Goal: Task Accomplishment & Management: Manage account settings

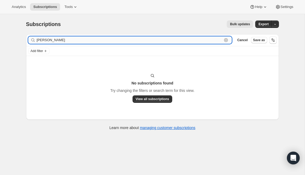
click at [62, 43] on input "[PERSON_NAME]" at bounding box center [130, 39] width 186 height 7
paste input "[EMAIL_ADDRESS][DOMAIN_NAME]"
type input "[EMAIL_ADDRESS][DOMAIN_NAME]"
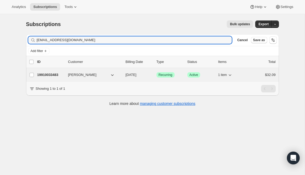
click at [51, 75] on p "19910033483" at bounding box center [50, 74] width 27 height 5
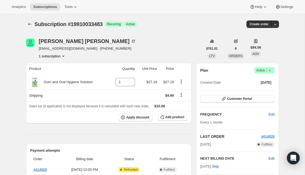
click at [272, 69] on icon at bounding box center [269, 70] width 5 height 5
click at [269, 92] on span "Cancel subscription" at bounding box center [262, 90] width 30 height 4
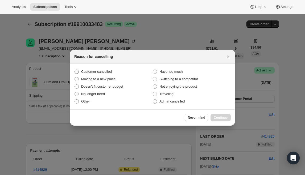
click at [107, 73] on span "Customer cancelled" at bounding box center [96, 72] width 31 height 4
click at [75, 70] on input "Customer cancelled" at bounding box center [74, 70] width 0 height 0
radio input "true"
click at [175, 101] on span "Admin cancelled" at bounding box center [171, 101] width 25 height 4
click at [153, 100] on input "Admin cancelled" at bounding box center [153, 99] width 0 height 0
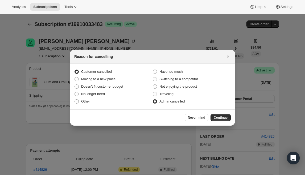
radio input "true"
radio input "false"
click at [214, 115] on button "Continue" at bounding box center [220, 117] width 20 height 7
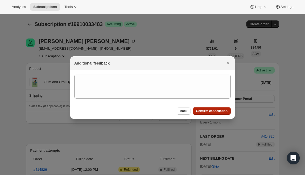
click at [213, 113] on span "Confirm cancellation" at bounding box center [212, 111] width 32 height 4
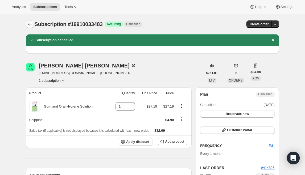
click at [30, 25] on icon "Subscriptions" at bounding box center [29, 24] width 5 height 5
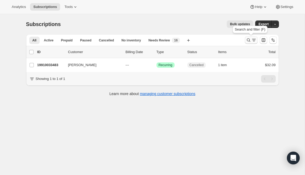
click at [252, 39] on icon "Search and filter results" at bounding box center [253, 40] width 5 height 5
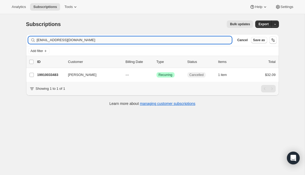
click at [167, 41] on input "[EMAIL_ADDRESS][DOMAIN_NAME]" at bounding box center [134, 39] width 195 height 7
type input "[EMAIL_ADDRESS][DOMAIN_NAME]"
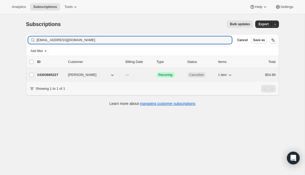
click at [116, 76] on button "[PERSON_NAME]" at bounding box center [91, 75] width 53 height 9
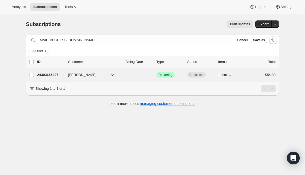
click at [53, 73] on p "24303665227" at bounding box center [50, 74] width 27 height 5
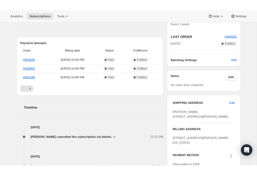
scroll to position [154, 0]
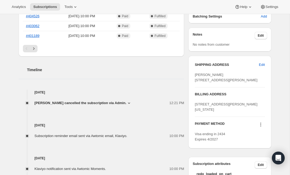
click at [126, 105] on icon at bounding box center [128, 103] width 5 height 5
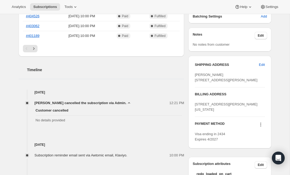
click at [126, 106] on icon at bounding box center [128, 103] width 5 height 5
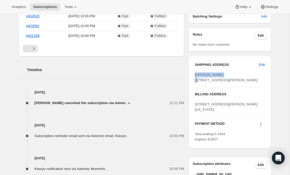
drag, startPoint x: 195, startPoint y: 76, endPoint x: 233, endPoint y: 73, distance: 38.7
click at [233, 73] on div "[PERSON_NAME] [STREET_ADDRESS][PERSON_NAME]" at bounding box center [230, 77] width 70 height 11
copy span "[PERSON_NAME]"
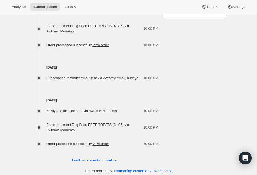
scroll to position [356, 0]
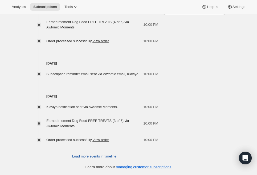
click at [101, 158] on span "Load more events in timeline" at bounding box center [94, 156] width 44 height 5
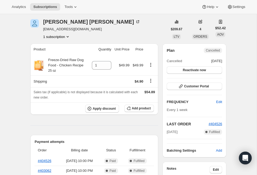
scroll to position [0, 0]
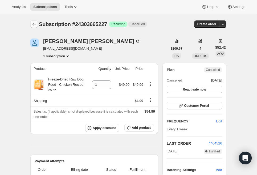
click at [33, 22] on icon "Subscriptions" at bounding box center [33, 24] width 5 height 5
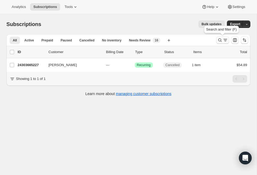
click at [222, 39] on icon "Search and filter results" at bounding box center [219, 40] width 5 height 5
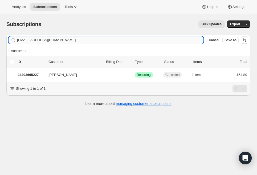
click at [107, 40] on input "[EMAIL_ADDRESS][DOMAIN_NAME]" at bounding box center [110, 39] width 186 height 7
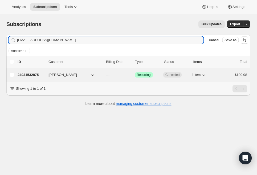
type input "[EMAIL_ADDRESS][DOMAIN_NAME]"
click at [55, 75] on span "[PERSON_NAME]" at bounding box center [62, 74] width 28 height 5
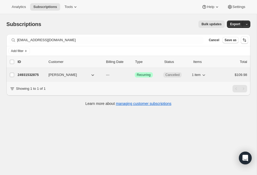
click at [36, 72] on div "24931532875 [PERSON_NAME] --- Success Recurring Cancelled 1 item $109.98" at bounding box center [132, 74] width 229 height 7
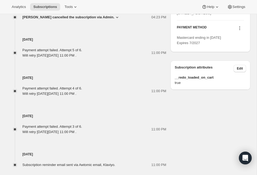
scroll to position [270, 0]
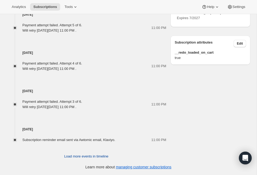
click at [103, 156] on span "Load more events in timeline" at bounding box center [86, 156] width 44 height 5
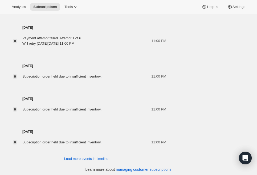
scroll to position [443, 0]
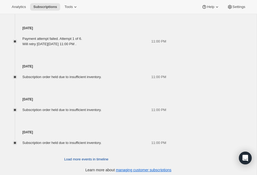
click at [101, 160] on span "Load more events in timeline" at bounding box center [86, 159] width 44 height 5
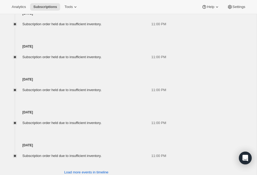
scroll to position [610, 0]
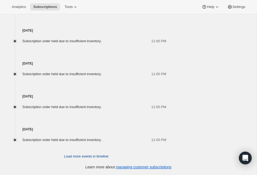
click at [105, 157] on span "Load more events in timeline" at bounding box center [86, 156] width 44 height 5
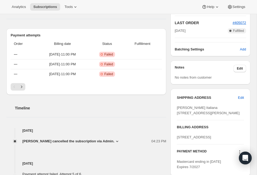
scroll to position [0, 0]
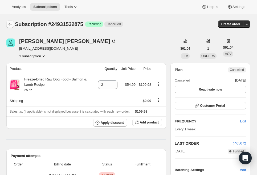
click at [13, 23] on button "Subscriptions" at bounding box center [9, 23] width 7 height 7
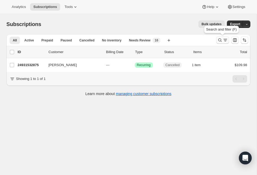
click at [220, 42] on icon "Search and filter results" at bounding box center [219, 40] width 5 height 5
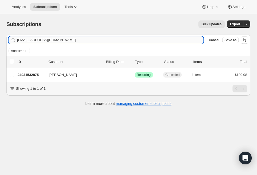
click at [70, 40] on input "[EMAIL_ADDRESS][DOMAIN_NAME]" at bounding box center [110, 39] width 186 height 7
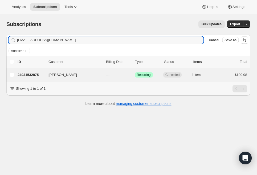
type input "[EMAIL_ADDRESS][DOMAIN_NAME]"
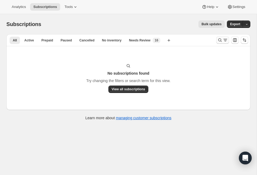
click at [216, 41] on button "Search and filter results" at bounding box center [222, 39] width 13 height 7
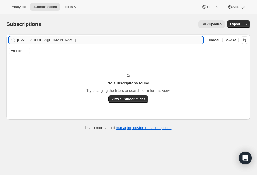
click at [107, 41] on input "janetlisyl6@hotmail.com" at bounding box center [110, 39] width 186 height 7
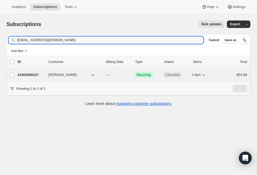
type input "[EMAIL_ADDRESS][DOMAIN_NAME]"
click at [24, 77] on p "24303665227" at bounding box center [31, 74] width 27 height 5
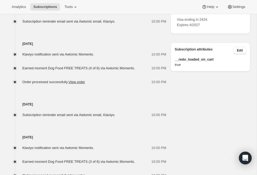
scroll to position [309, 0]
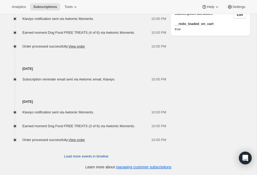
click at [106, 160] on button "Load more events in timeline" at bounding box center [86, 156] width 51 height 9
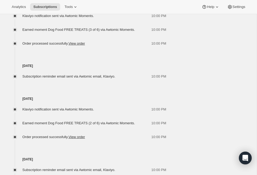
scroll to position [480, 0]
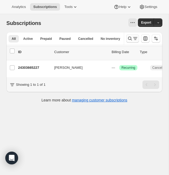
click at [133, 38] on icon "Search and filter results" at bounding box center [135, 38] width 5 height 5
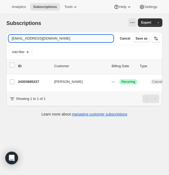
click at [49, 39] on input "[EMAIL_ADDRESS][DOMAIN_NAME]" at bounding box center [61, 38] width 105 height 7
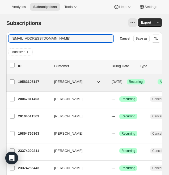
type input "lflynes@yahoo.com"
click at [31, 81] on p "19583107147" at bounding box center [34, 81] width 32 height 5
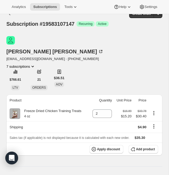
scroll to position [16, 0]
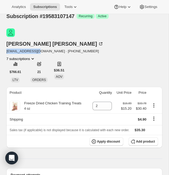
drag, startPoint x: 18, startPoint y: 39, endPoint x: 51, endPoint y: 39, distance: 33.3
click at [51, 39] on div "Linda Lynes lflynes@yahoo.com · +18437098715 7 subscriptions" at bounding box center [60, 44] width 109 height 33
copy span "lflynes@yahoo.com"
